Goal: Information Seeking & Learning: Learn about a topic

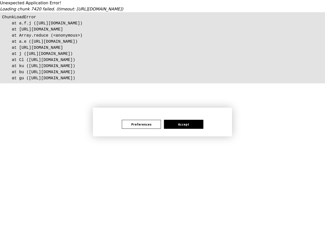
click at [141, 124] on button "Preferences" at bounding box center [141, 124] width 39 height 9
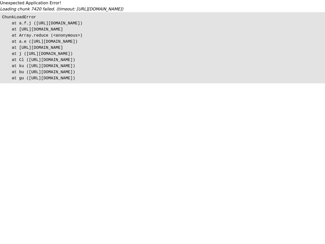
click at [184, 83] on html "Unexpected Application Error! Loading chunk 7420 failed. (timeout: https://js.i…" at bounding box center [162, 41] width 325 height 83
